Goal: Use online tool/utility

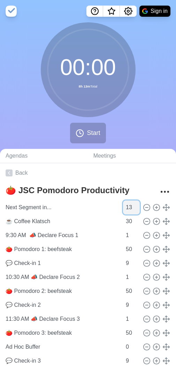
click at [123, 206] on input "13" at bounding box center [131, 208] width 17 height 14
type input "23"
click at [132, 209] on input "23" at bounding box center [131, 208] width 17 height 14
click at [80, 130] on circle at bounding box center [79, 133] width 7 height 7
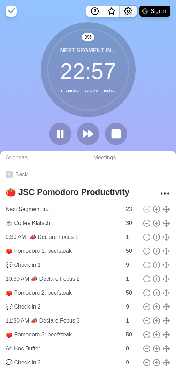
click at [126, 13] on icon "Settings" at bounding box center [129, 11] width 8 height 8
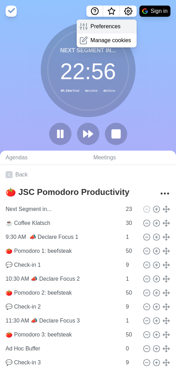
click at [122, 27] on div "Preferences" at bounding box center [107, 27] width 60 height 14
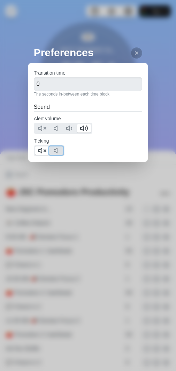
click at [57, 149] on polygon at bounding box center [55, 150] width 3 height 5
click at [41, 150] on icon at bounding box center [42, 151] width 8 height 8
click at [95, 32] on div "Preferences Transition time 0 The seconds in-between each time block Sound Aler…" at bounding box center [88, 185] width 176 height 371
